Goal: Information Seeking & Learning: Learn about a topic

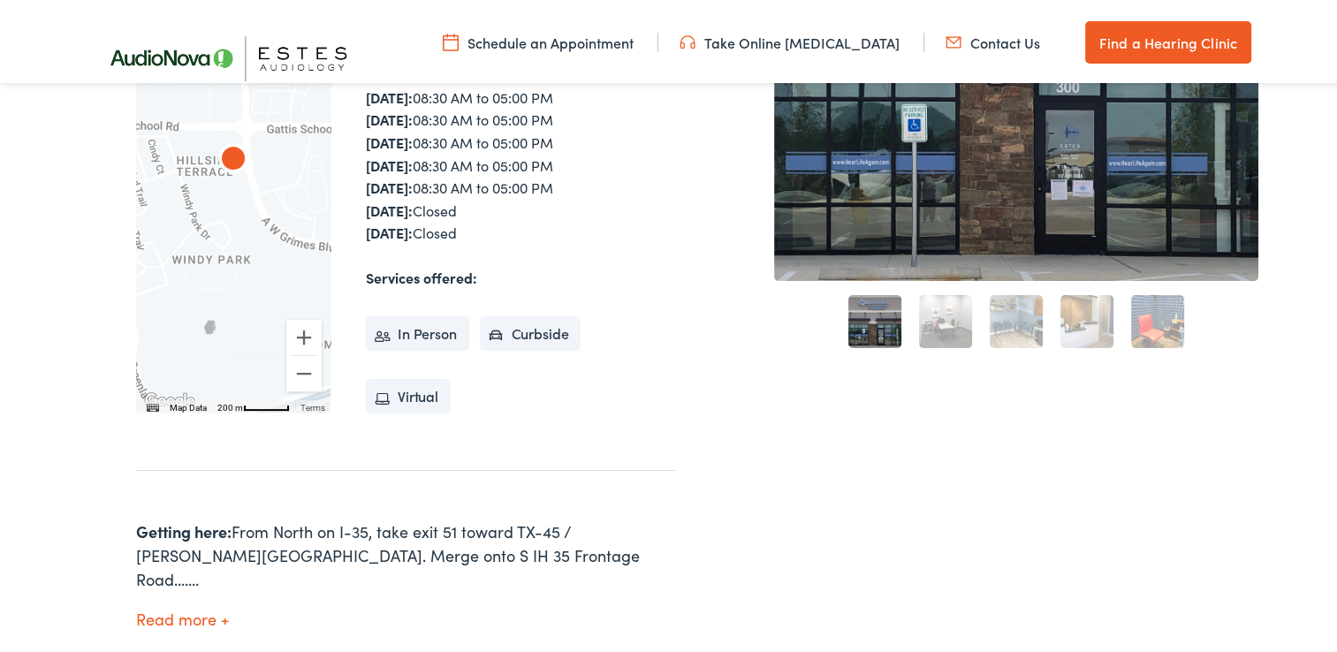
scroll to position [353, 0]
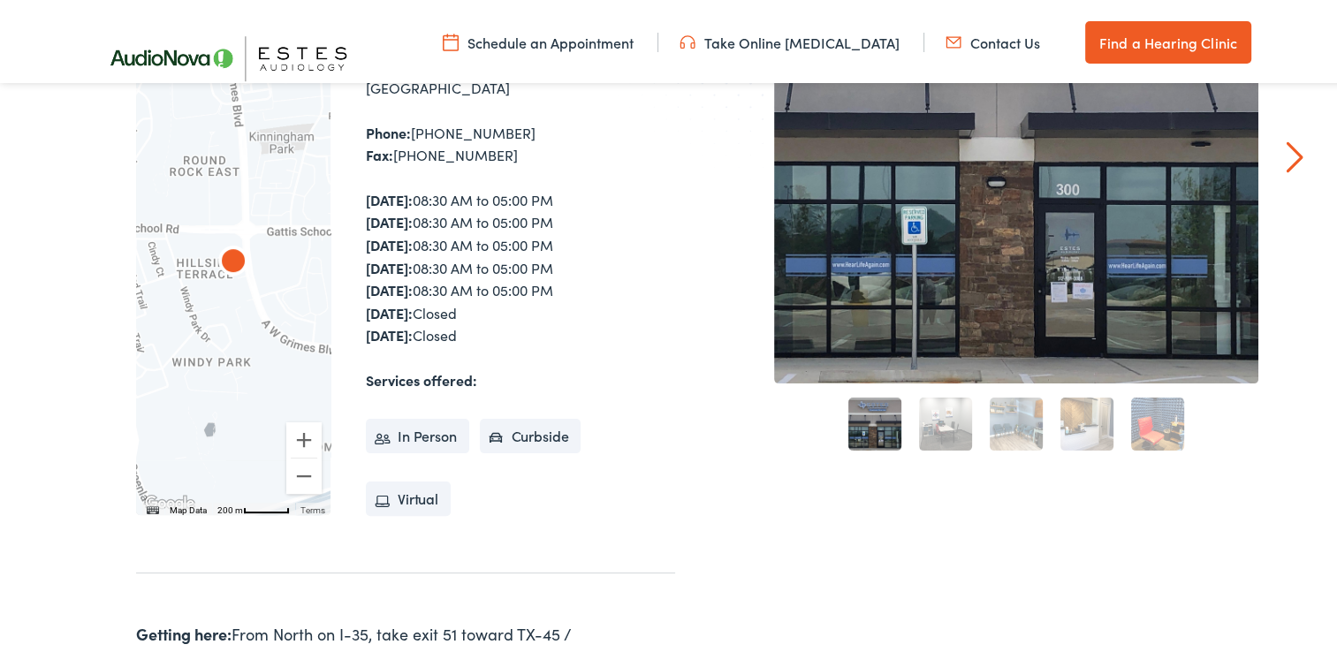
click at [948, 422] on link "2" at bounding box center [945, 420] width 53 height 53
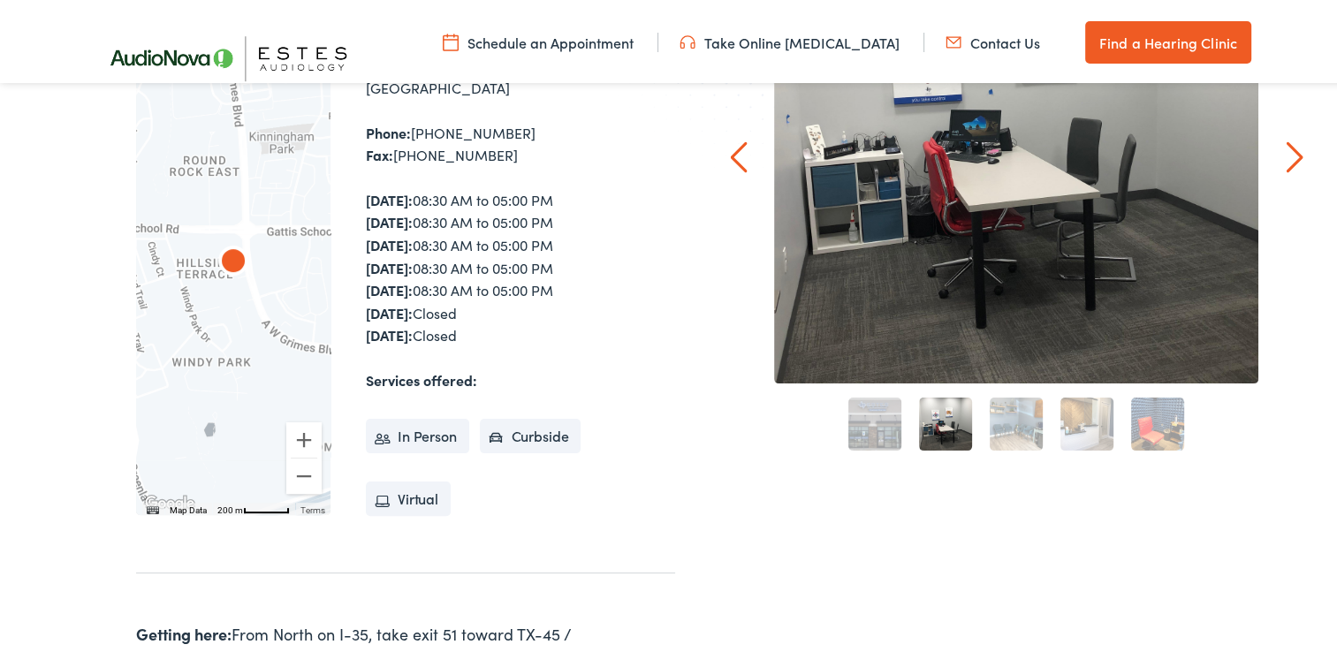
click at [993, 422] on link "3" at bounding box center [1015, 420] width 53 height 53
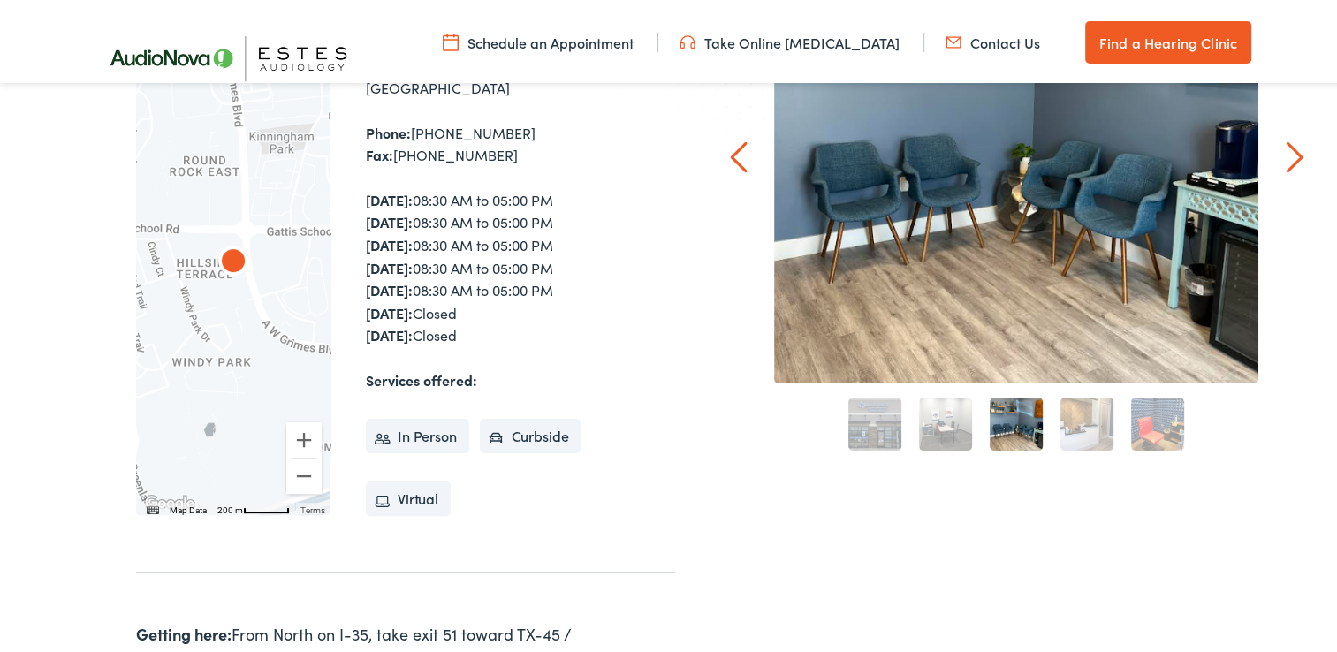
click at [1075, 421] on link "4" at bounding box center [1086, 420] width 53 height 53
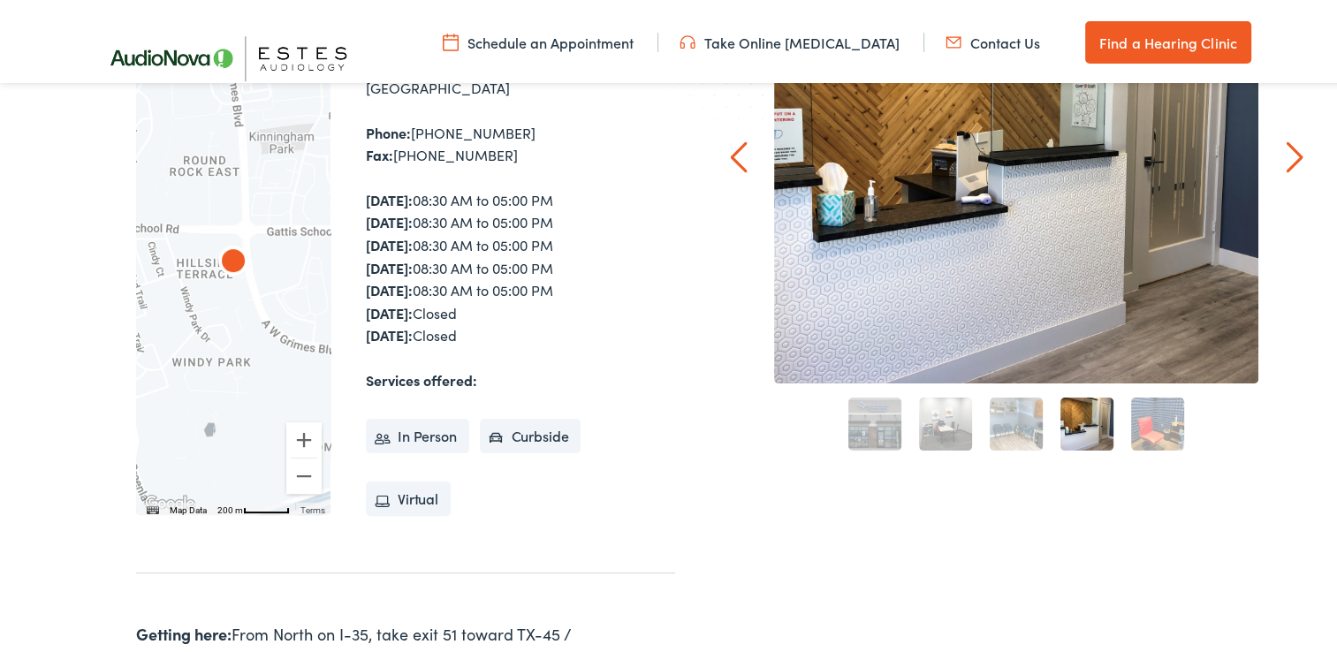
click at [1122, 421] on div "5" at bounding box center [1157, 420] width 71 height 71
click at [1155, 421] on link "5" at bounding box center [1157, 420] width 53 height 53
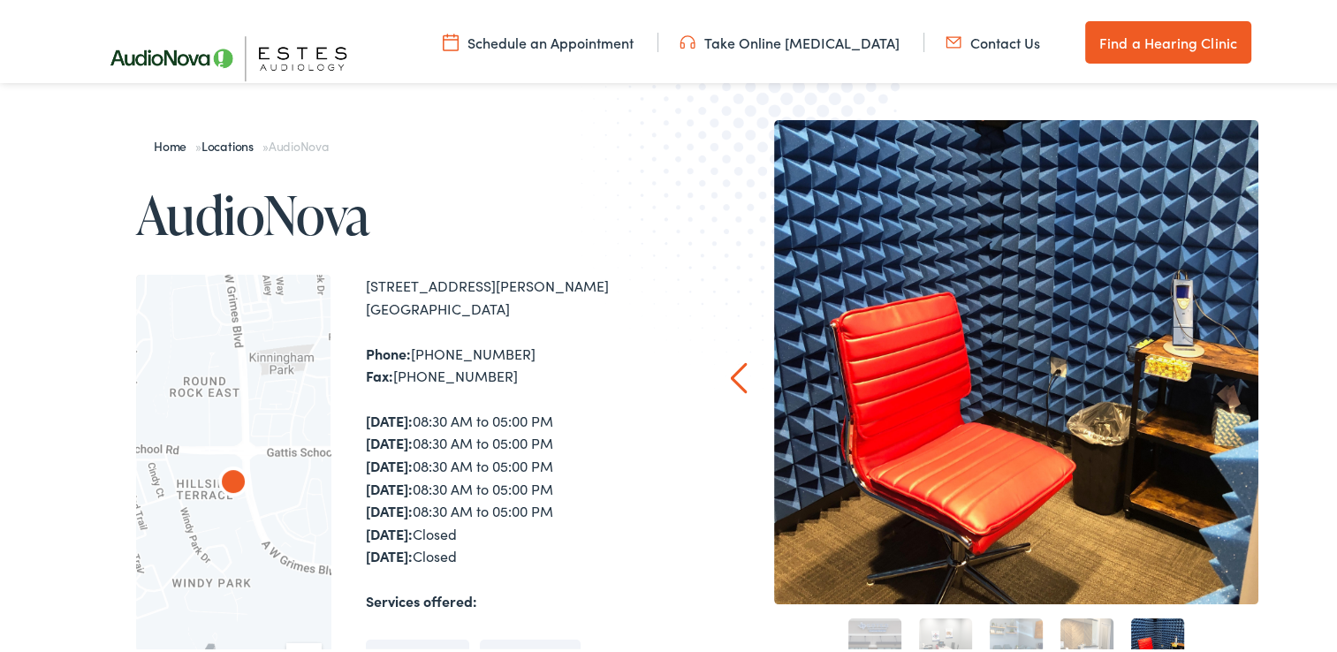
scroll to position [0, 0]
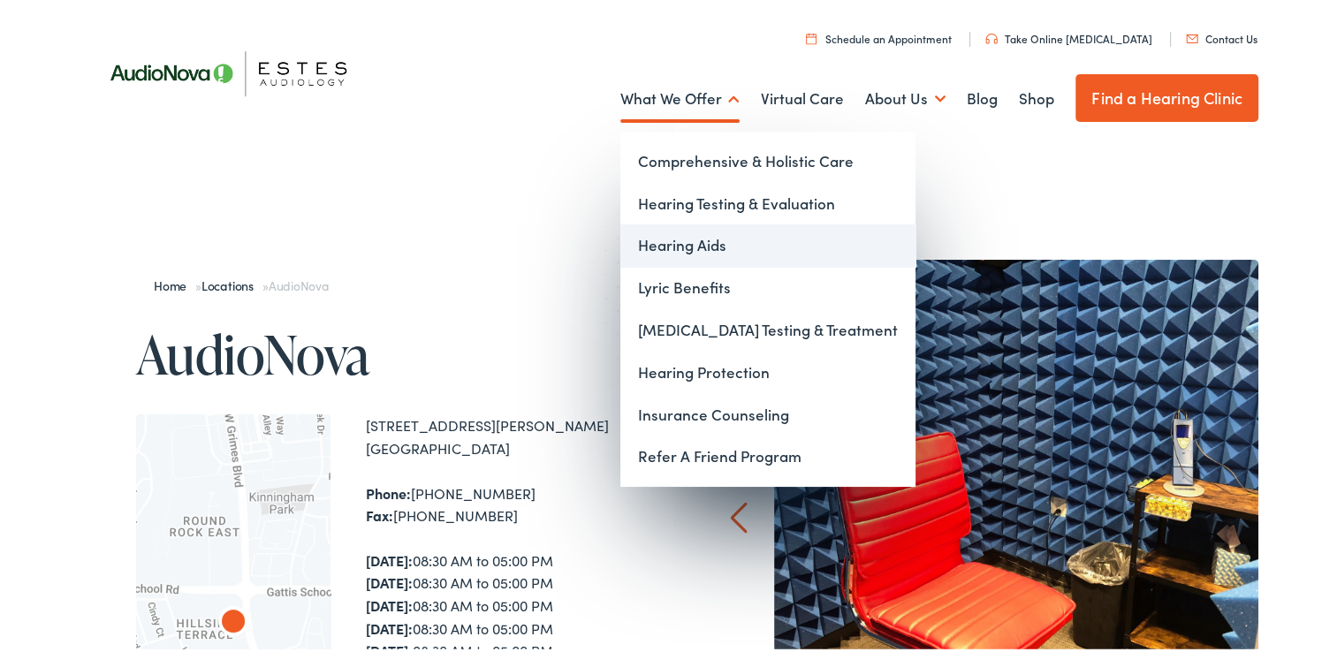
click at [686, 238] on link "Hearing Aids" at bounding box center [767, 242] width 295 height 42
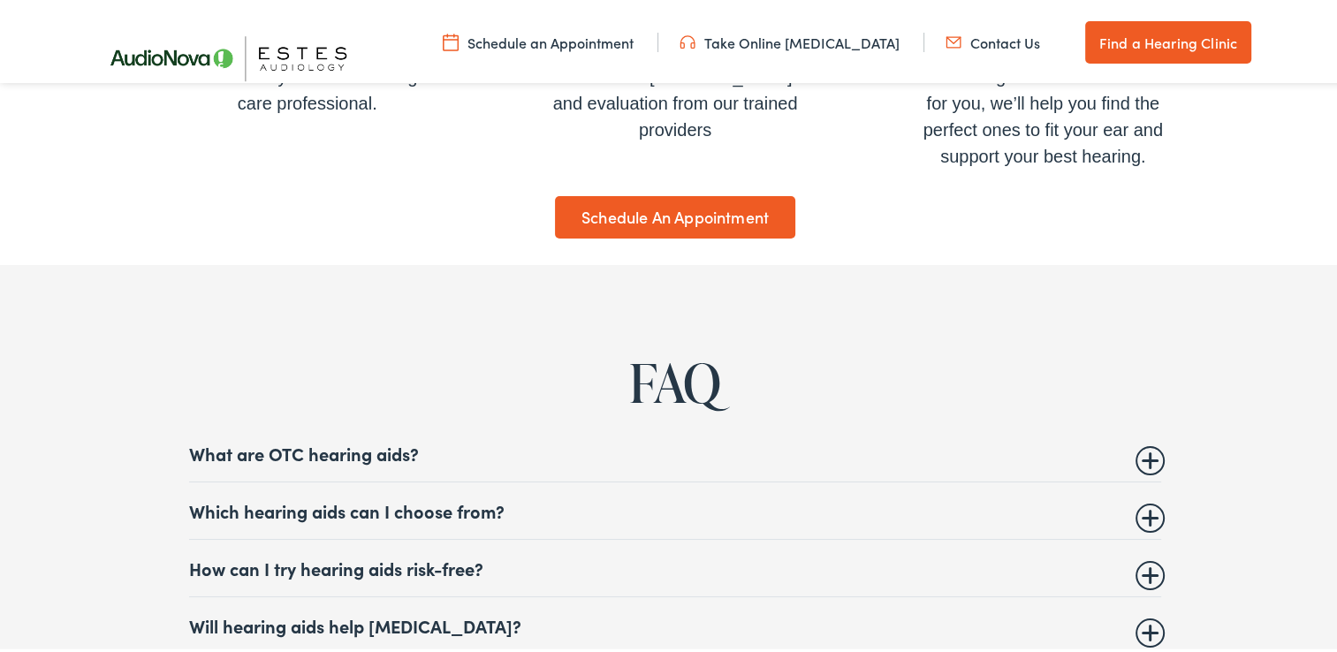
scroll to position [6714, 0]
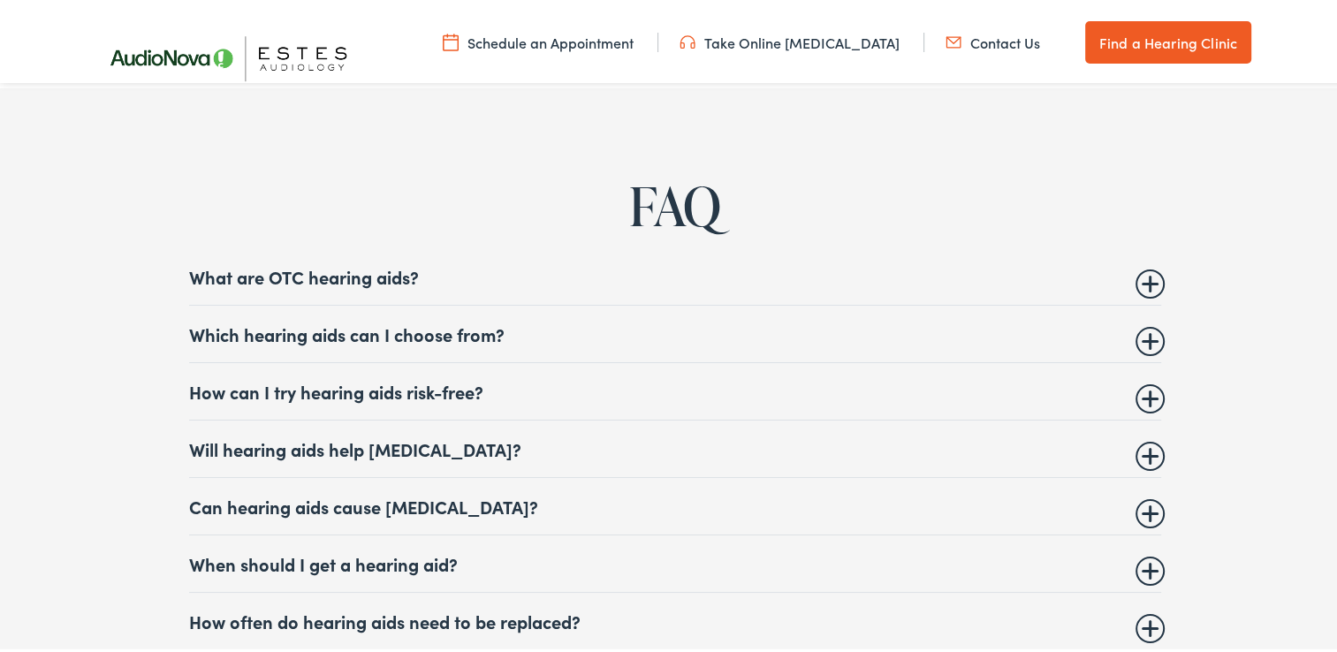
click at [1142, 270] on summary "What are OTC hearing aids?" at bounding box center [675, 272] width 972 height 21
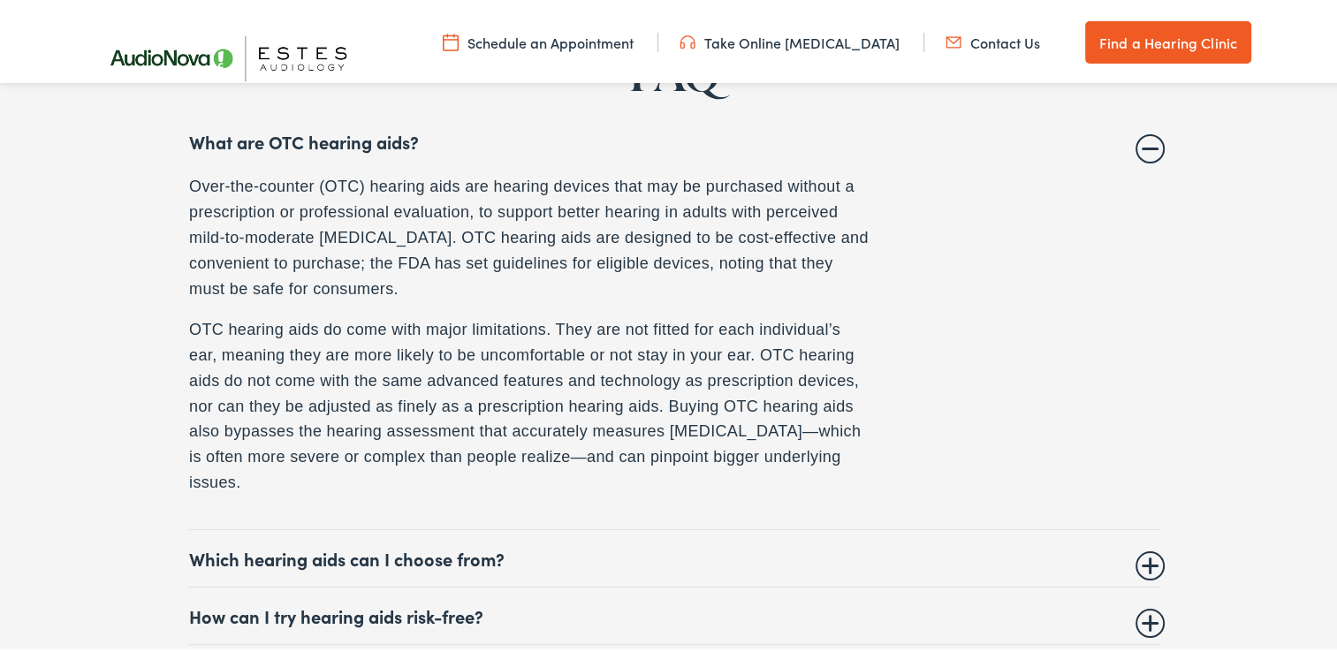
scroll to position [6891, 0]
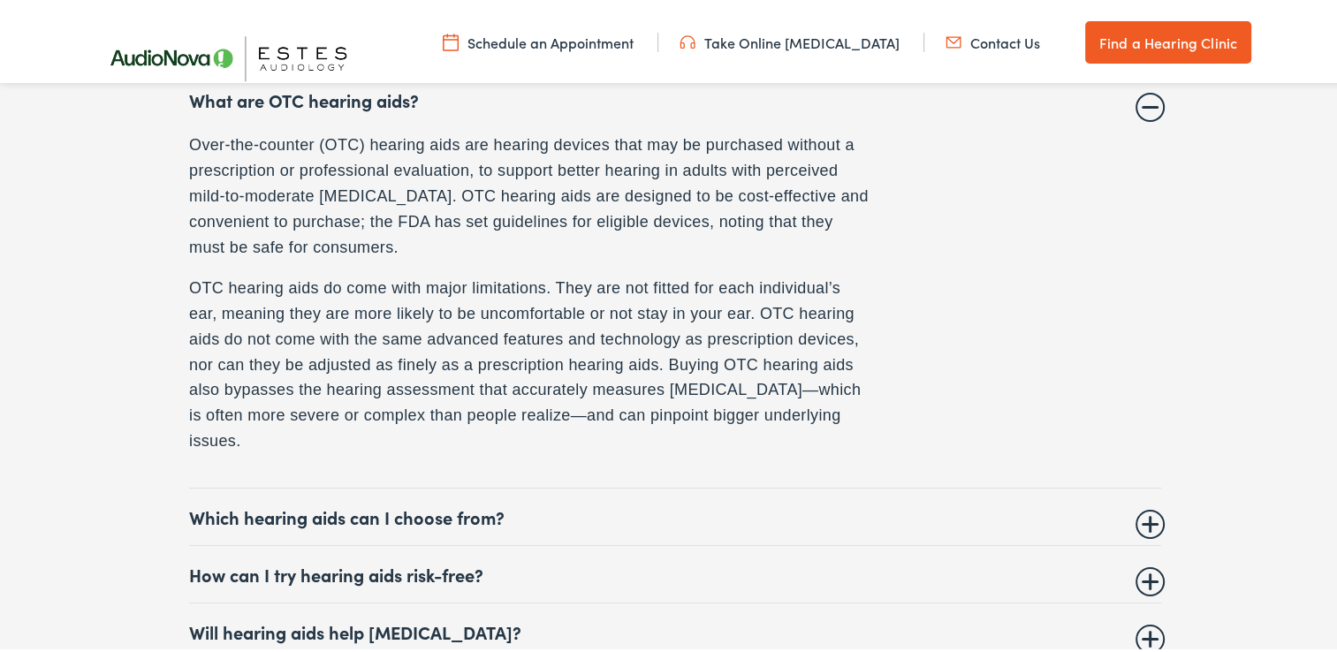
click at [1141, 506] on summary "Which hearing aids can I choose from?" at bounding box center [675, 513] width 972 height 21
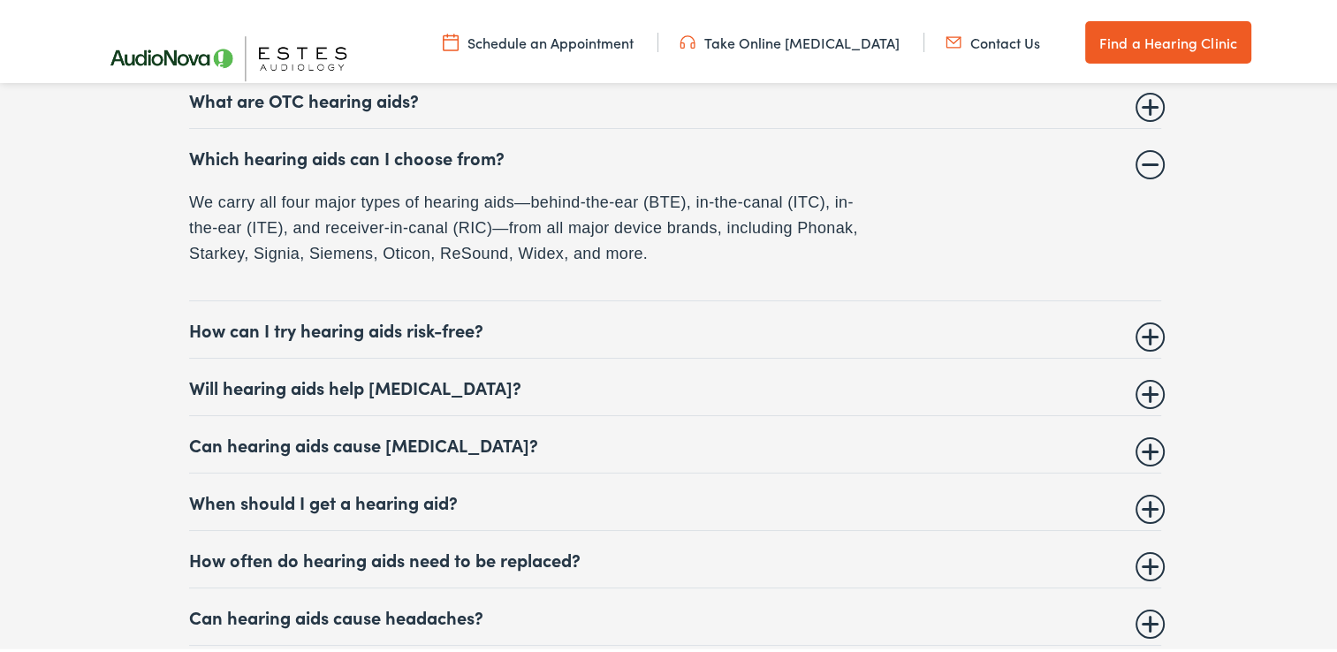
click at [1143, 327] on summary "How can I try hearing aids risk-free?" at bounding box center [675, 325] width 972 height 21
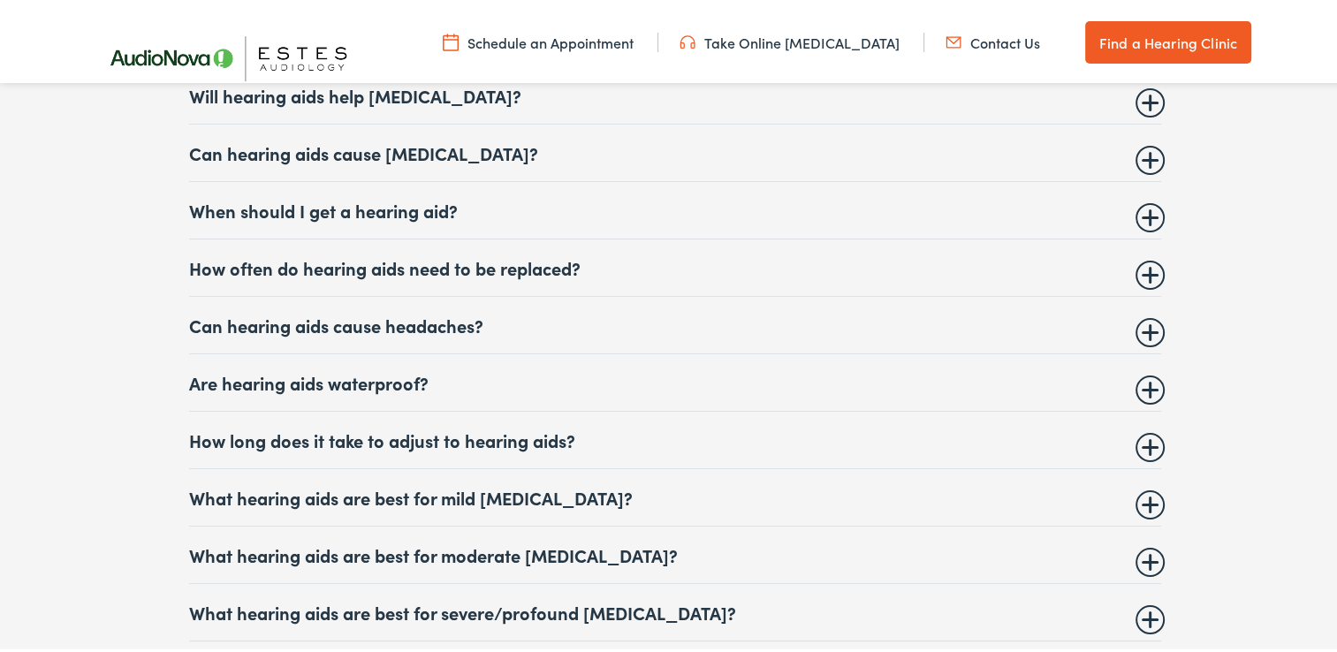
scroll to position [7421, 0]
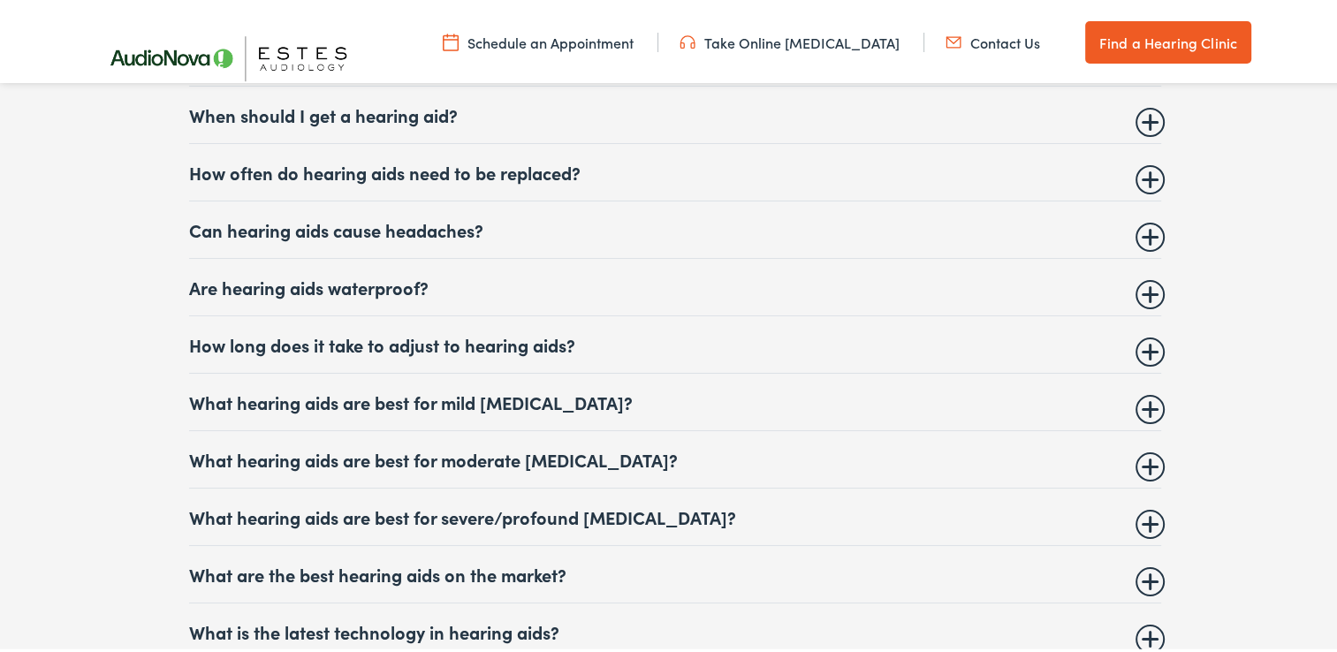
click at [588, 390] on summary "What hearing aids are best for mild [MEDICAL_DATA]?" at bounding box center [675, 398] width 972 height 21
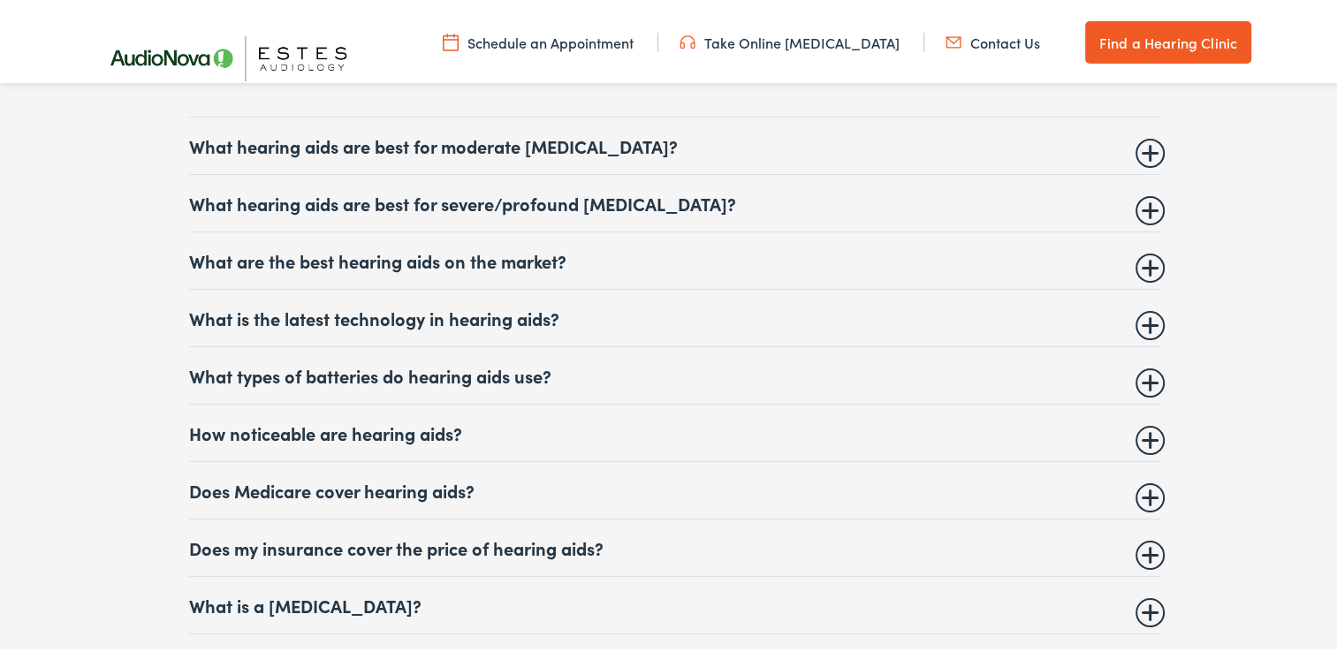
scroll to position [7693, 0]
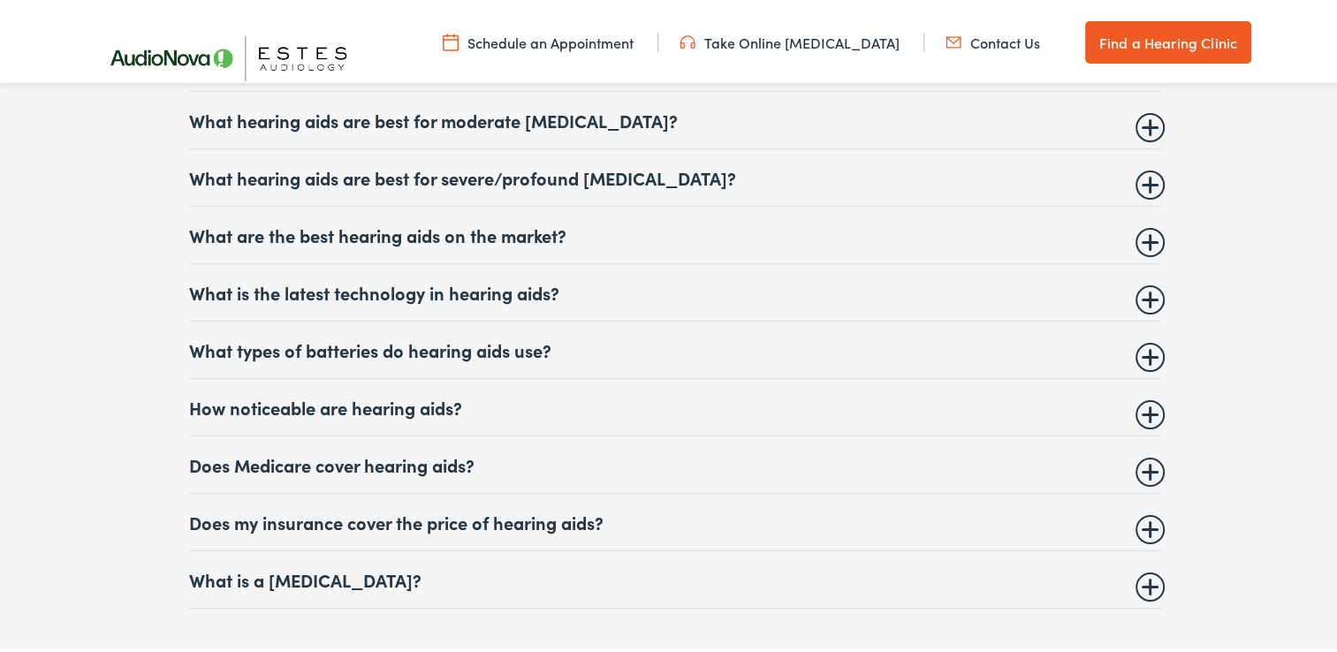
click at [387, 451] on summary "Does Medicare cover hearing aids?" at bounding box center [675, 461] width 972 height 21
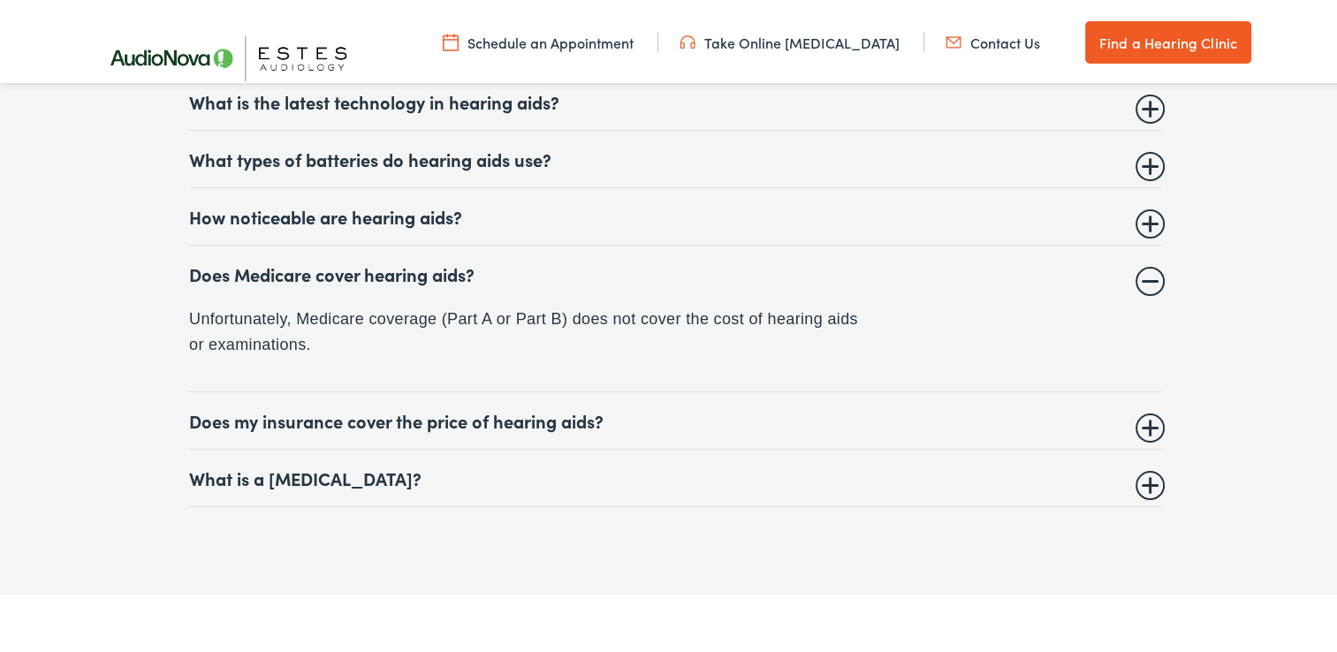
scroll to position [7671, 0]
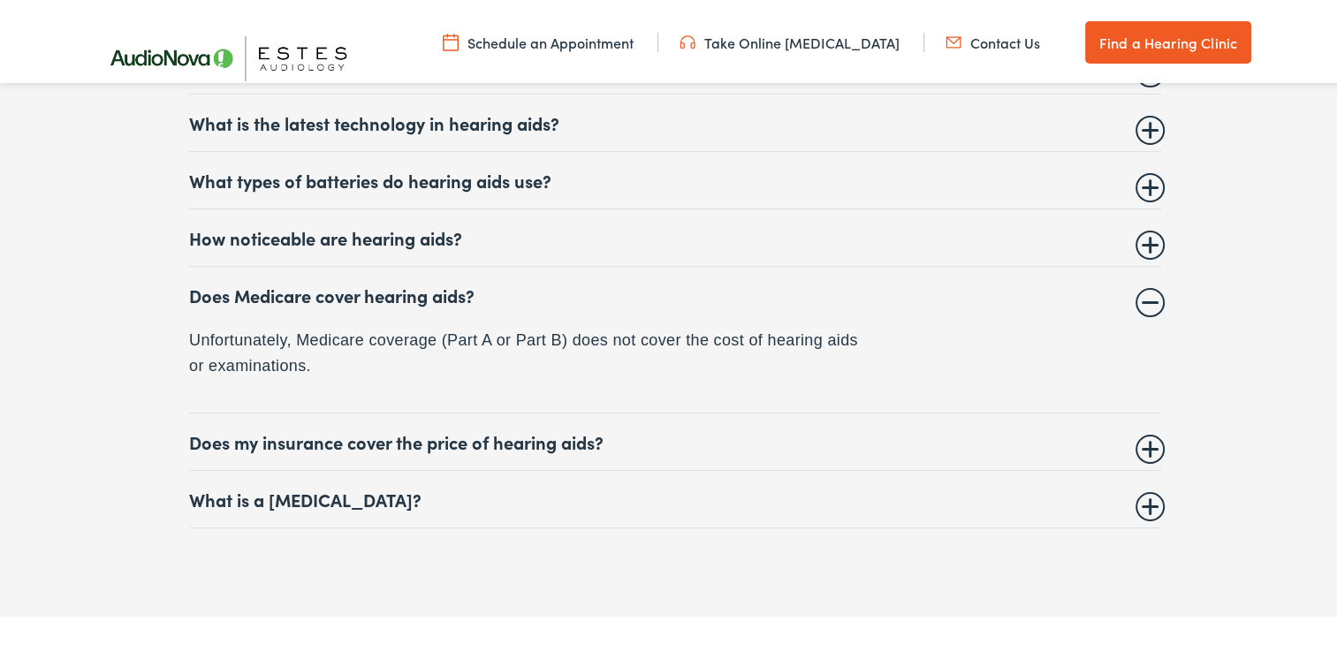
click at [1155, 423] on details "Does my insurance cover the price of hearing aids? It is possible that your hea…" at bounding box center [675, 438] width 972 height 57
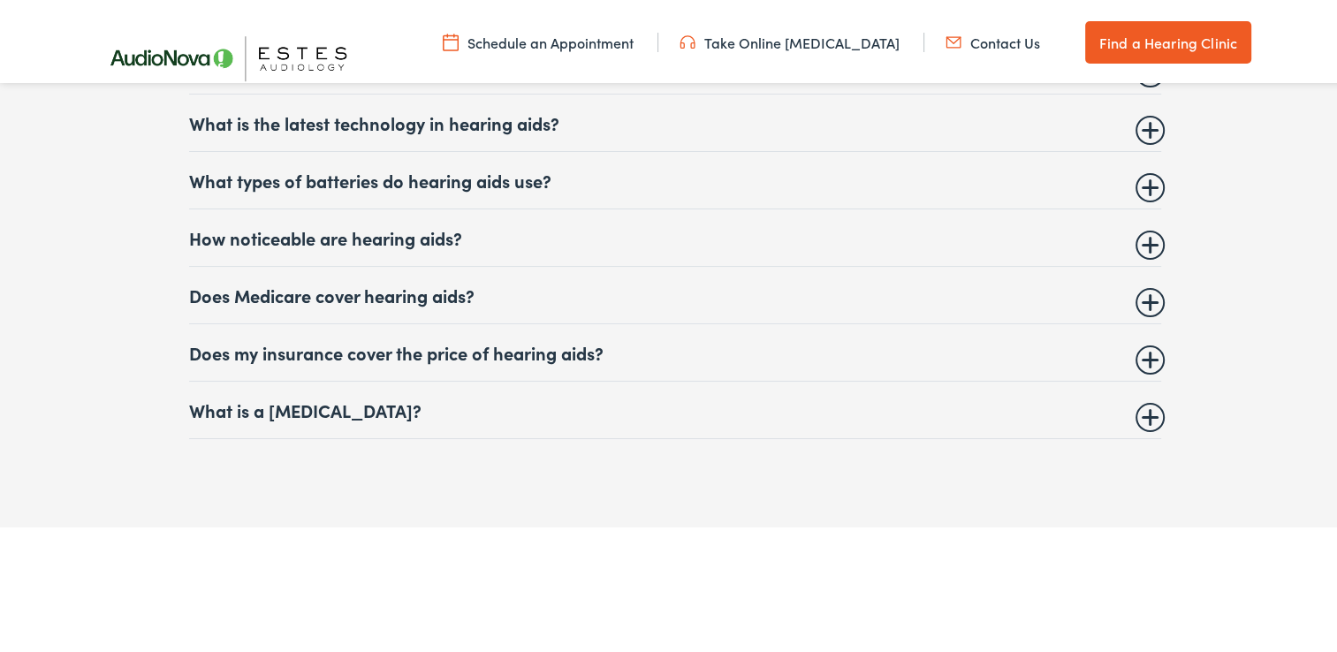
click at [1140, 338] on summary "Does my insurance cover the price of hearing aids?" at bounding box center [675, 348] width 972 height 21
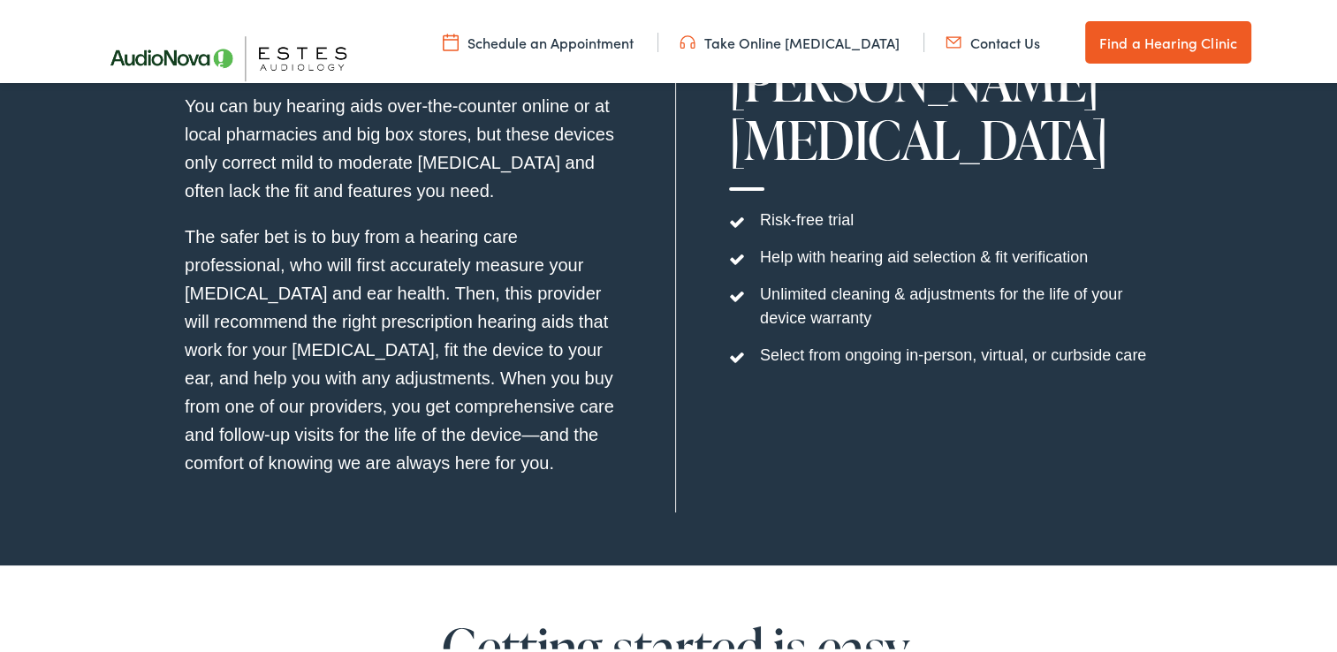
scroll to position [4933, 0]
